Goal: Information Seeking & Learning: Learn about a topic

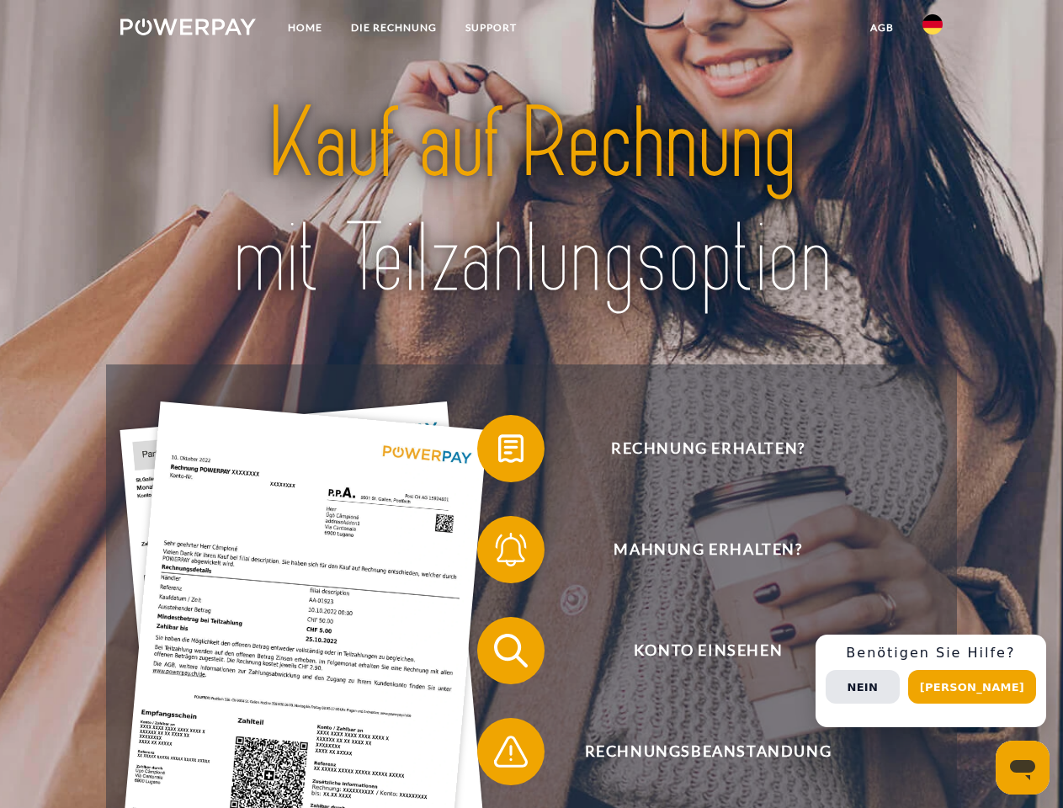
click at [188, 29] on img at bounding box center [187, 27] width 135 height 17
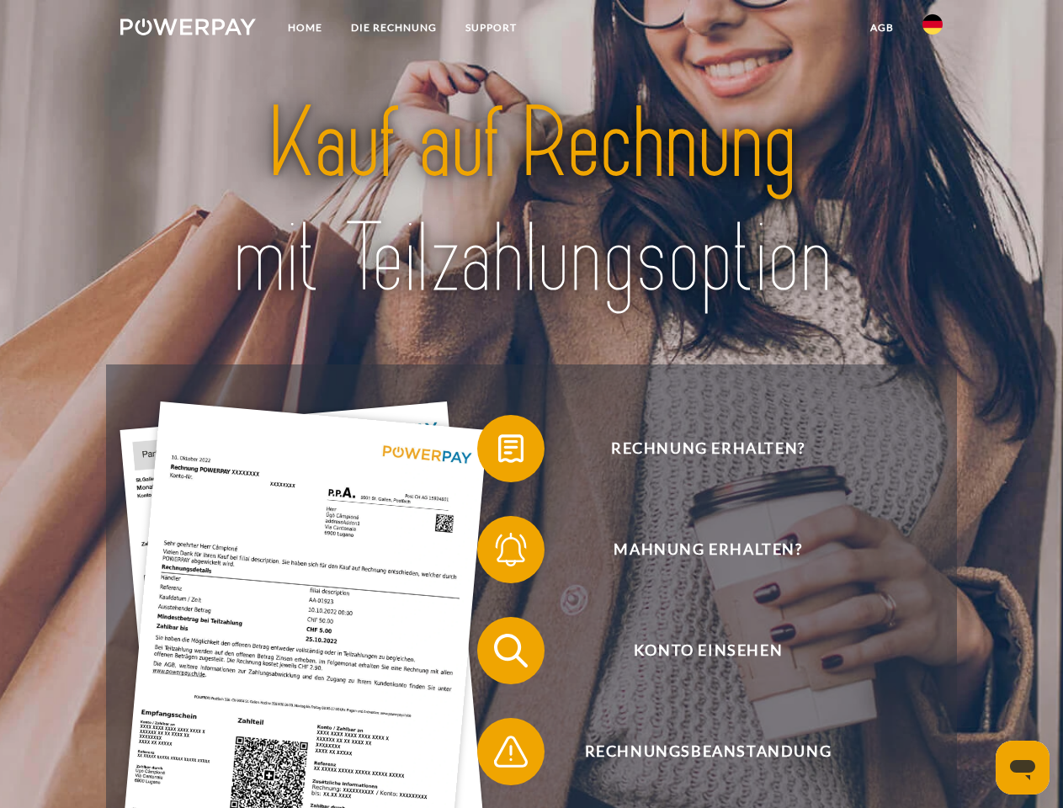
click at [932, 29] on img at bounding box center [932, 24] width 20 height 20
click at [881, 28] on link "agb" at bounding box center [882, 28] width 52 height 30
click at [498, 452] on span at bounding box center [485, 448] width 84 height 84
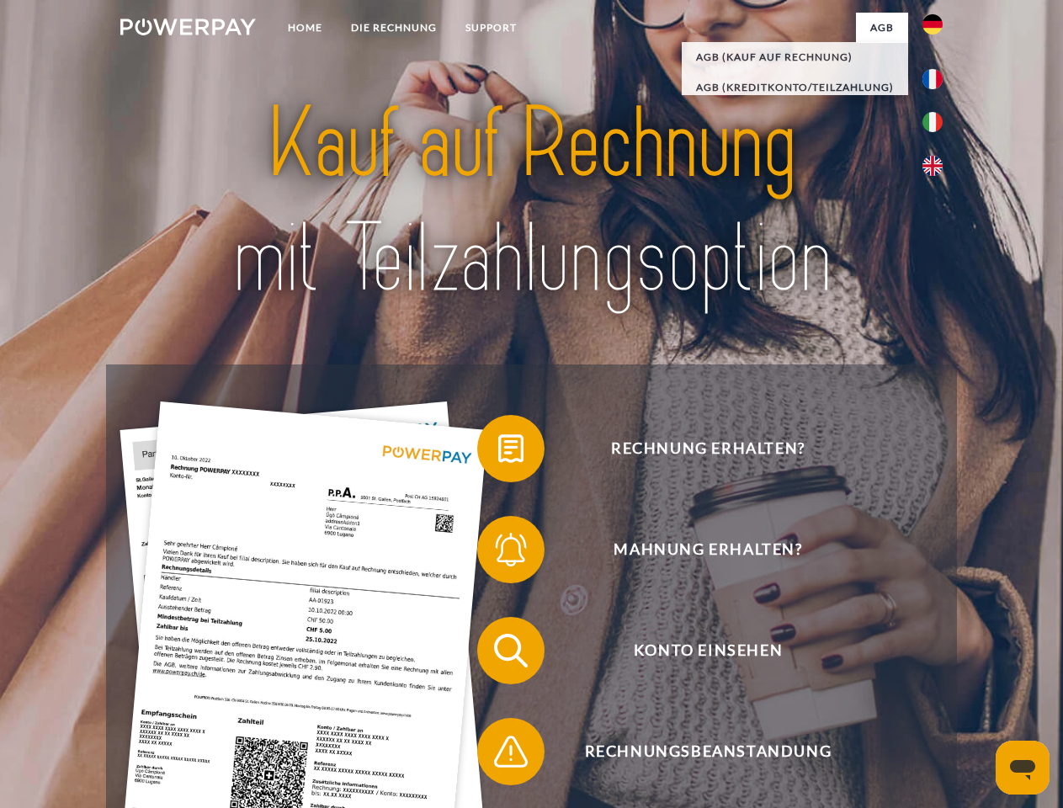
click at [498, 553] on span at bounding box center [485, 549] width 84 height 84
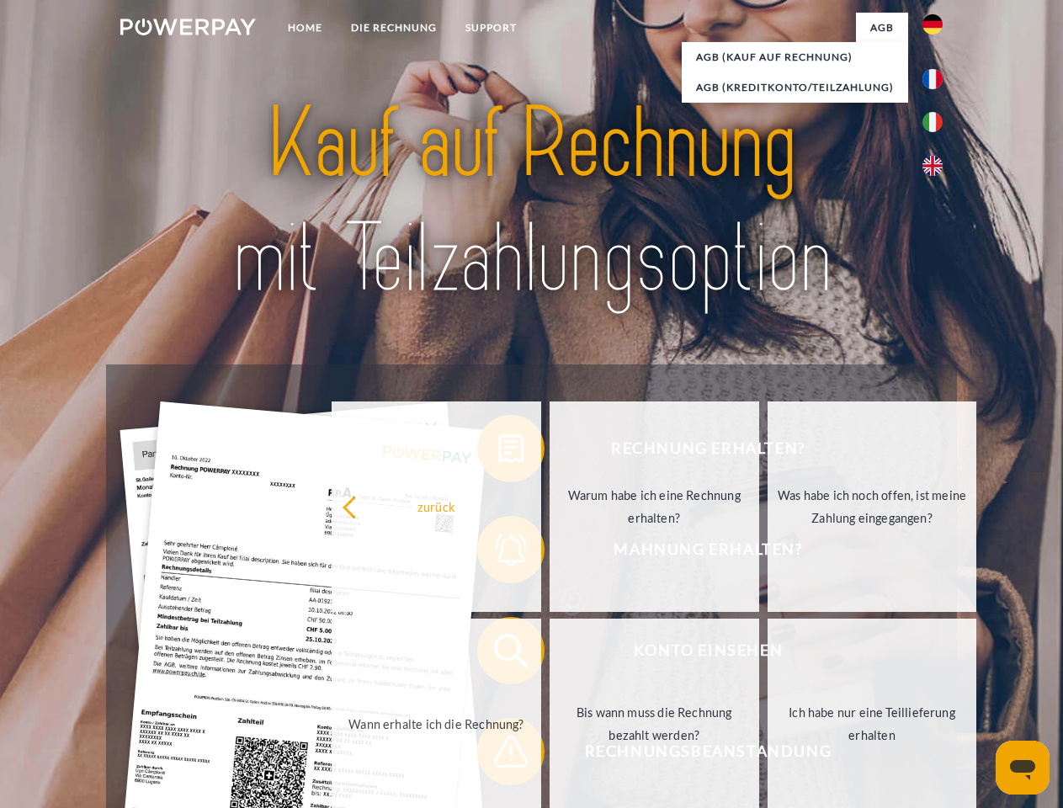
click at [549, 654] on link "Bis wann muss die Rechnung bezahlt werden?" at bounding box center [654, 724] width 210 height 210
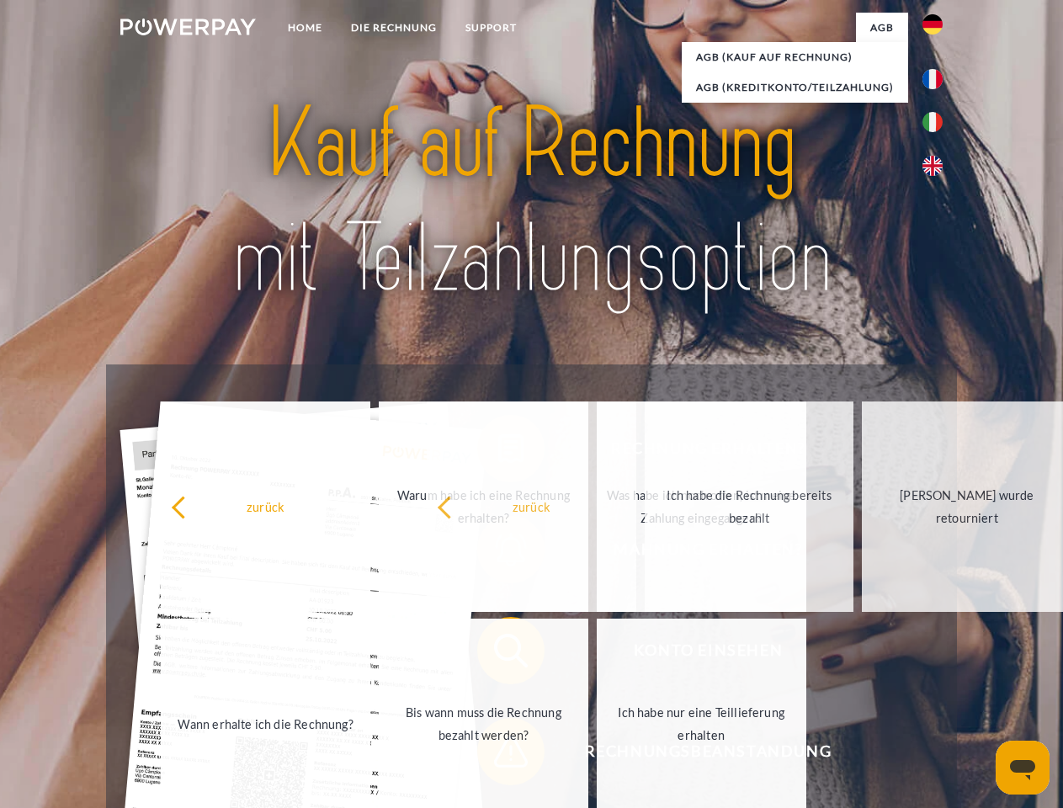
click at [498, 755] on span at bounding box center [485, 751] width 84 height 84
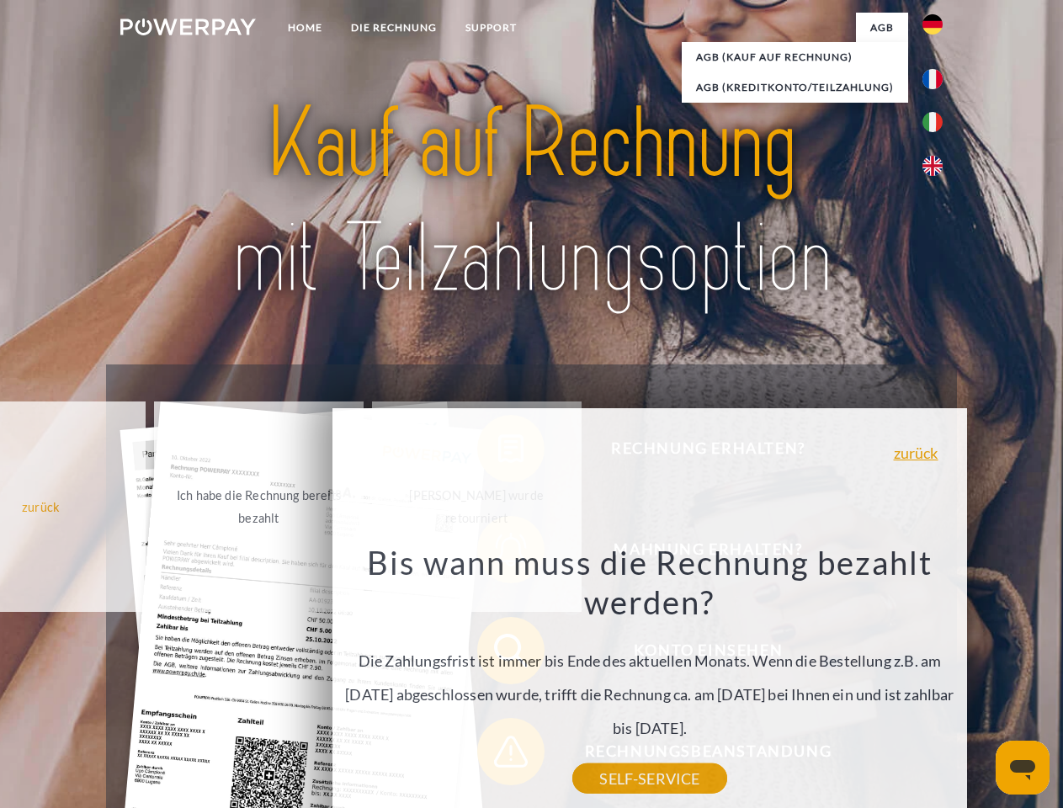
click at [937, 681] on div "Rechnung erhalten? Mahnung erhalten? Konto einsehen" at bounding box center [531, 700] width 850 height 673
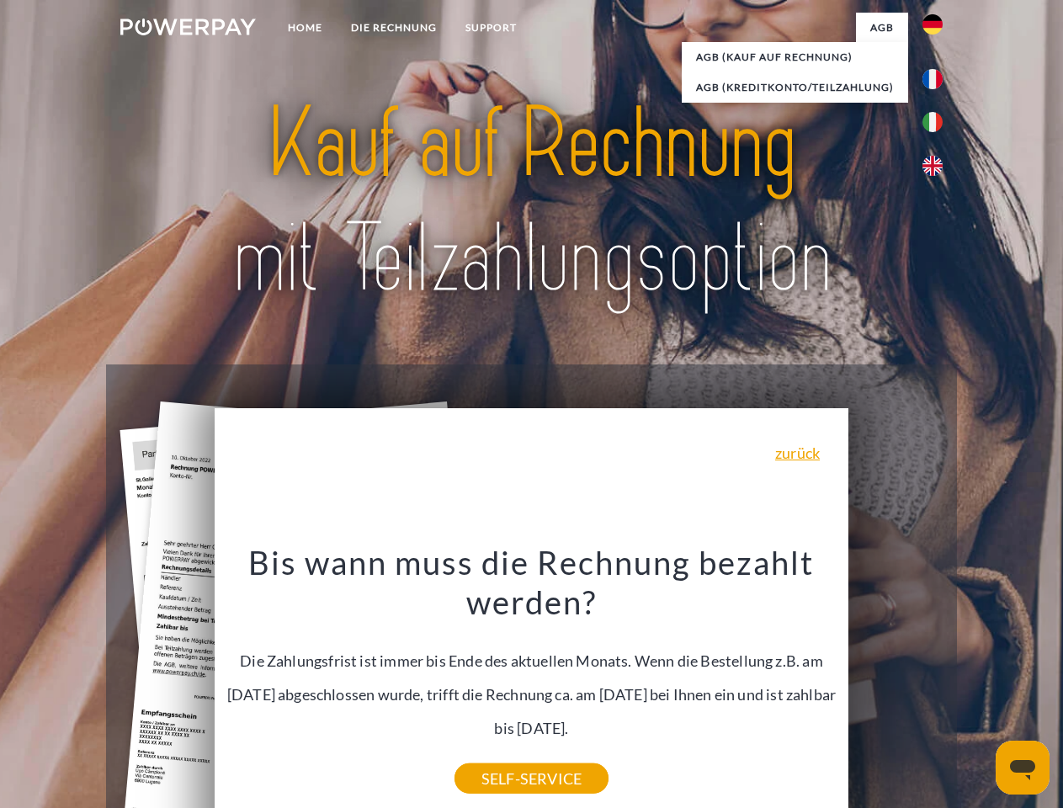
click at [895, 684] on span "Konto einsehen" at bounding box center [708, 650] width 412 height 67
click at [978, 687] on header "Home DIE RECHNUNG SUPPORT" at bounding box center [531, 581] width 1063 height 1162
